Goal: Transaction & Acquisition: Purchase product/service

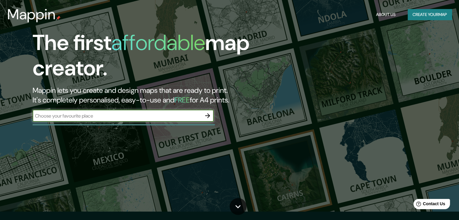
scroll to position [9, 0]
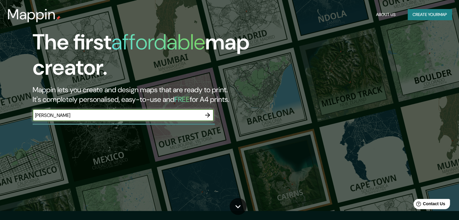
type input "[PERSON_NAME]"
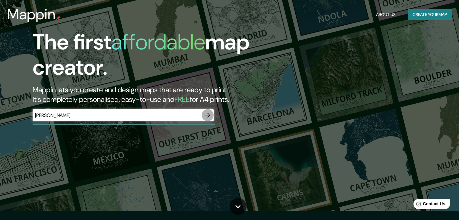
click at [206, 116] on icon "button" at bounding box center [207, 115] width 7 height 7
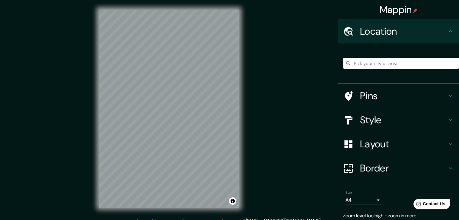
click at [396, 64] on input "Pick your city or area" at bounding box center [401, 63] width 116 height 11
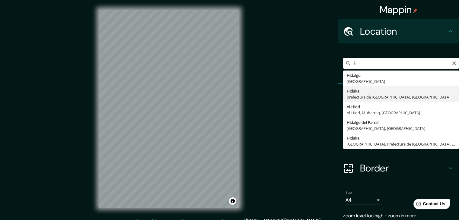
type input "h"
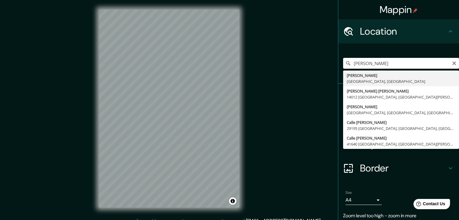
type input "[PERSON_NAME], [GEOGRAPHIC_DATA], [GEOGRAPHIC_DATA]"
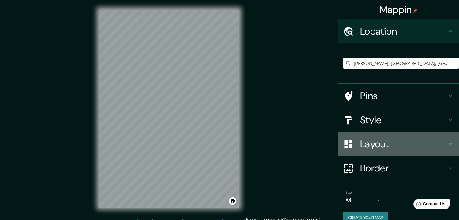
click at [360, 141] on h4 "Layout" at bounding box center [403, 144] width 87 height 12
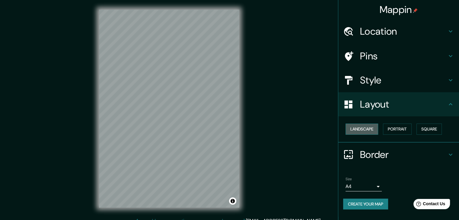
click at [372, 128] on button "Landscape" at bounding box center [362, 129] width 33 height 11
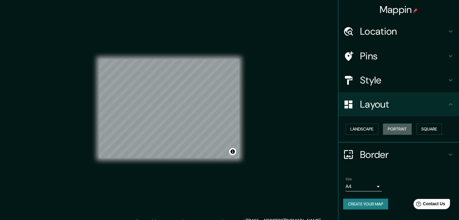
click at [400, 129] on button "Portrait" at bounding box center [397, 129] width 29 height 11
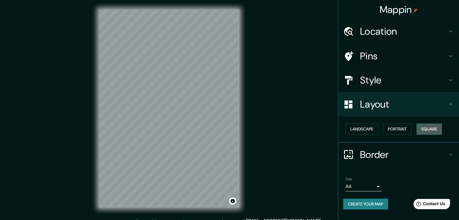
click at [418, 129] on button "Square" at bounding box center [429, 129] width 25 height 11
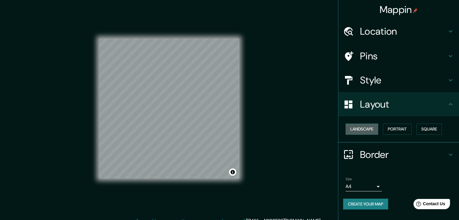
click at [373, 130] on button "Landscape" at bounding box center [362, 129] width 33 height 11
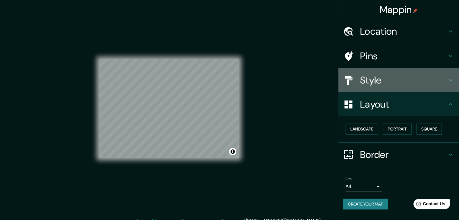
click at [401, 80] on h4 "Style" at bounding box center [403, 80] width 87 height 12
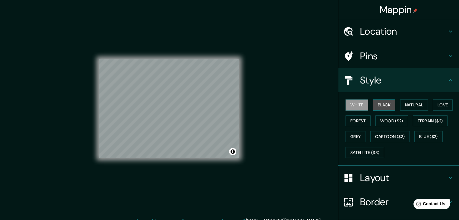
click at [387, 102] on button "Black" at bounding box center [384, 105] width 23 height 11
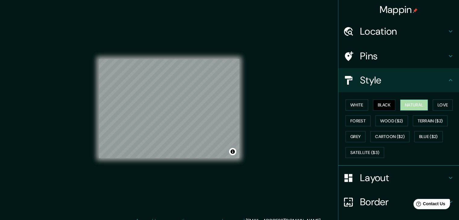
click at [403, 105] on button "Natural" at bounding box center [414, 105] width 28 height 11
click at [438, 106] on button "Love" at bounding box center [443, 105] width 20 height 11
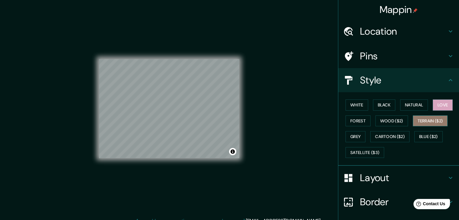
click at [422, 121] on button "Terrain ($2)" at bounding box center [430, 121] width 35 height 11
click at [359, 120] on button "Forest" at bounding box center [358, 121] width 25 height 11
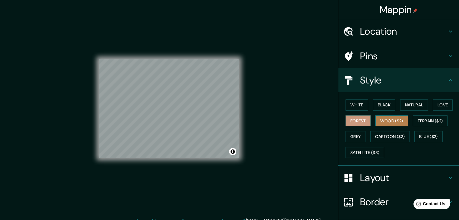
click at [383, 121] on button "Wood ($2)" at bounding box center [392, 121] width 33 height 11
click at [346, 136] on button "Grey" at bounding box center [356, 136] width 20 height 11
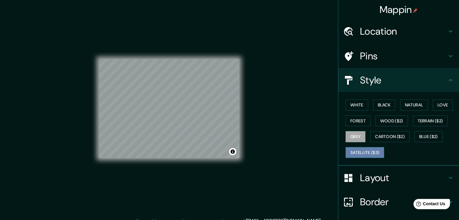
click at [349, 151] on button "Satellite ($3)" at bounding box center [365, 152] width 39 height 11
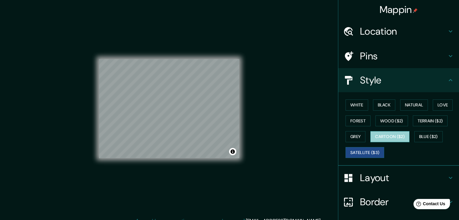
click at [379, 139] on button "Cartoon ($2)" at bounding box center [389, 136] width 39 height 11
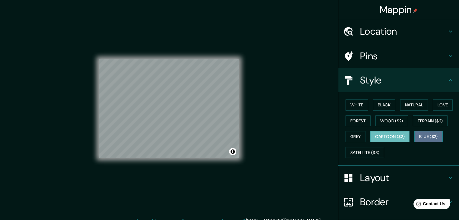
click at [417, 135] on button "Blue ($2)" at bounding box center [429, 136] width 28 height 11
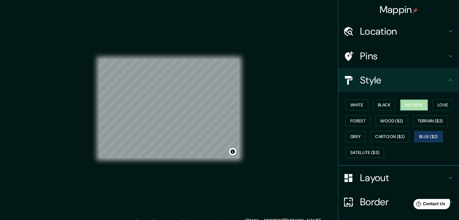
click at [421, 106] on button "Natural" at bounding box center [414, 105] width 28 height 11
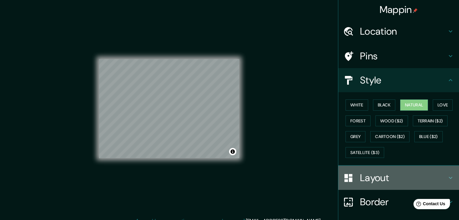
click at [378, 177] on h4 "Layout" at bounding box center [403, 178] width 87 height 12
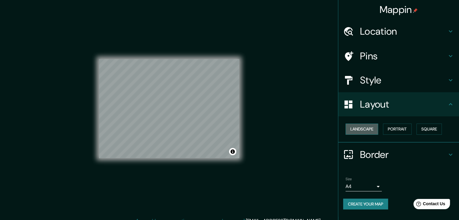
click at [367, 130] on button "Landscape" at bounding box center [362, 129] width 33 height 11
click at [396, 127] on button "Portrait" at bounding box center [397, 129] width 29 height 11
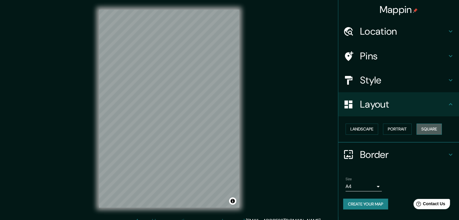
click at [436, 133] on button "Square" at bounding box center [429, 129] width 25 height 11
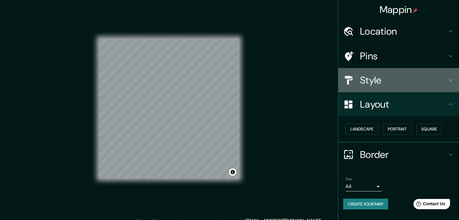
click at [378, 90] on div "Style" at bounding box center [398, 80] width 121 height 24
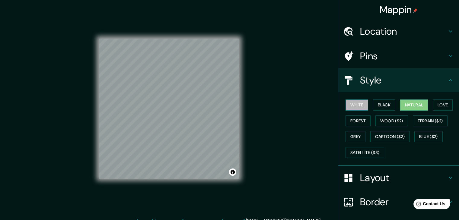
click at [346, 105] on button "White" at bounding box center [357, 105] width 23 height 11
click at [373, 108] on button "Black" at bounding box center [384, 105] width 23 height 11
click at [396, 109] on div "White Black Natural Love Forest Wood ($2) Terrain ($2) Grey Cartoon ($2) Blue (…" at bounding box center [401, 128] width 116 height 63
click at [407, 109] on button "Natural" at bounding box center [414, 105] width 28 height 11
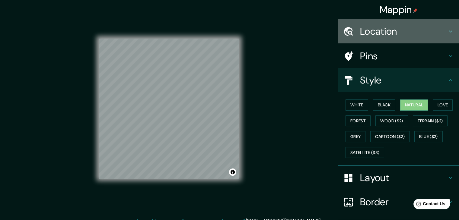
click at [369, 29] on h4 "Location" at bounding box center [403, 31] width 87 height 12
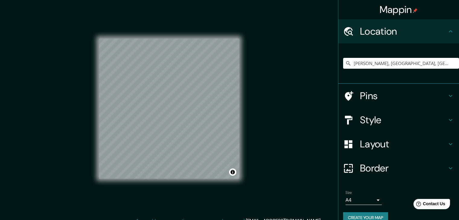
click at [368, 118] on h4 "Style" at bounding box center [403, 120] width 87 height 12
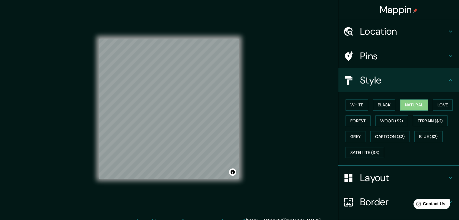
click at [368, 175] on h4 "Layout" at bounding box center [403, 178] width 87 height 12
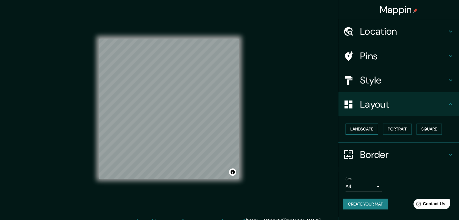
click at [361, 131] on button "Landscape" at bounding box center [362, 129] width 33 height 11
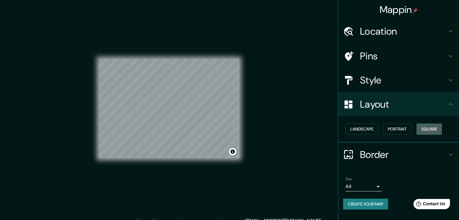
click at [429, 128] on button "Square" at bounding box center [429, 129] width 25 height 11
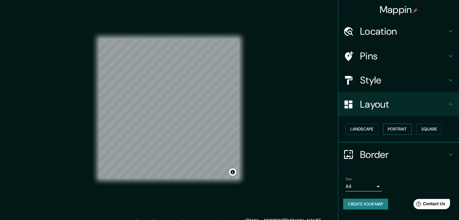
click at [397, 133] on button "Portrait" at bounding box center [397, 129] width 29 height 11
